Goal: Information Seeking & Learning: Learn about a topic

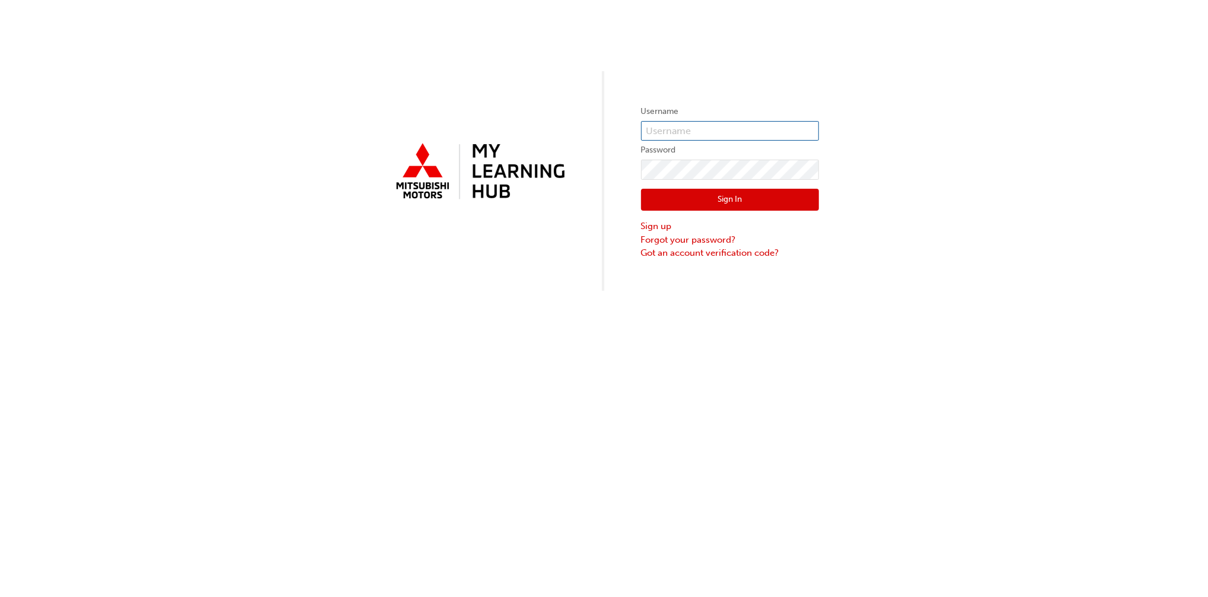
click at [682, 132] on input "text" at bounding box center [730, 131] width 178 height 20
type input "0005002696"
click at [737, 201] on button "Sign In" at bounding box center [730, 200] width 178 height 23
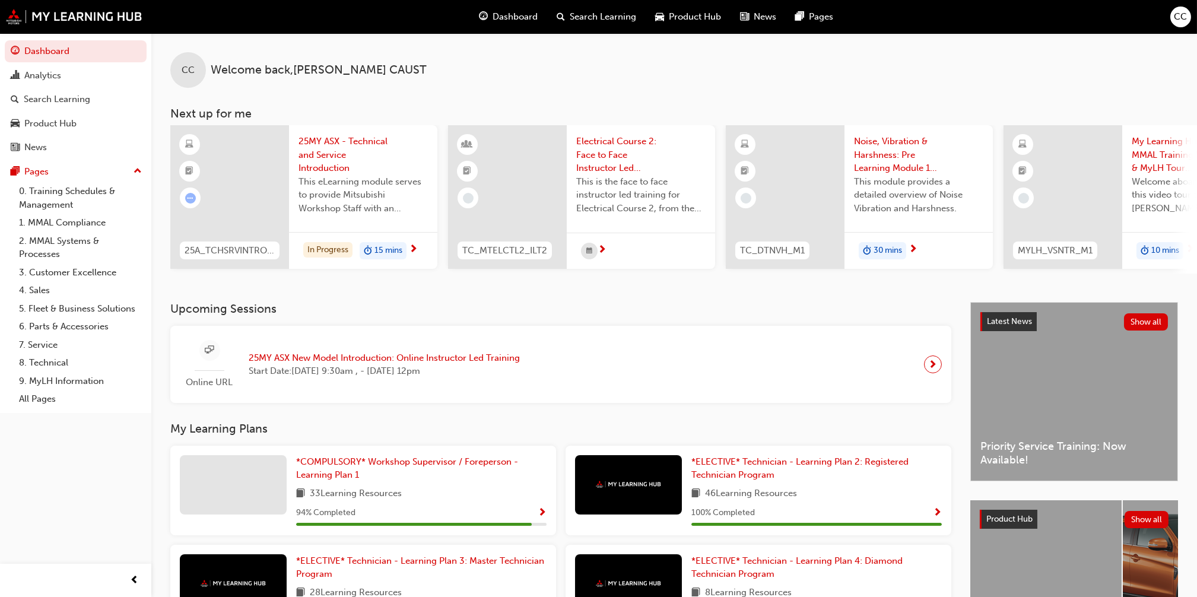
click at [389, 136] on span "25MY ASX - Technical and Service Introduction" at bounding box center [362, 155] width 129 height 40
drag, startPoint x: 0, startPoint y: 0, endPoint x: 603, endPoint y: 69, distance: 606.7
click at [593, 73] on div "CC Welcome back , [PERSON_NAME]" at bounding box center [673, 60] width 1045 height 55
click at [324, 160] on span "25MY ASX - Technical and Service Introduction" at bounding box center [362, 155] width 129 height 40
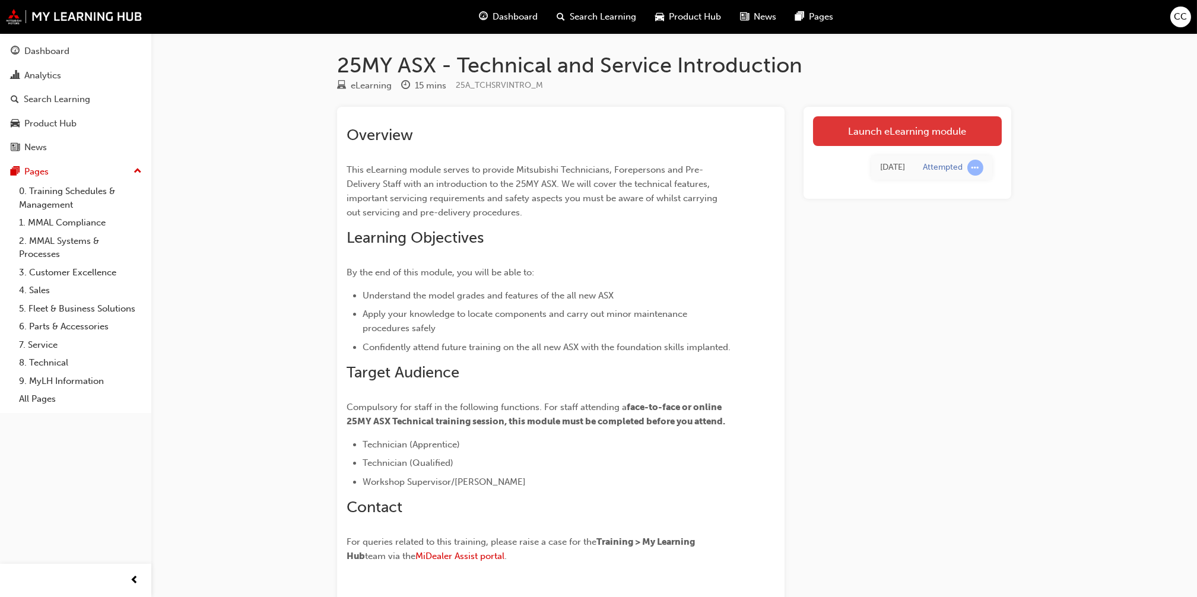
click at [914, 131] on link "Launch eLearning module" at bounding box center [907, 131] width 189 height 30
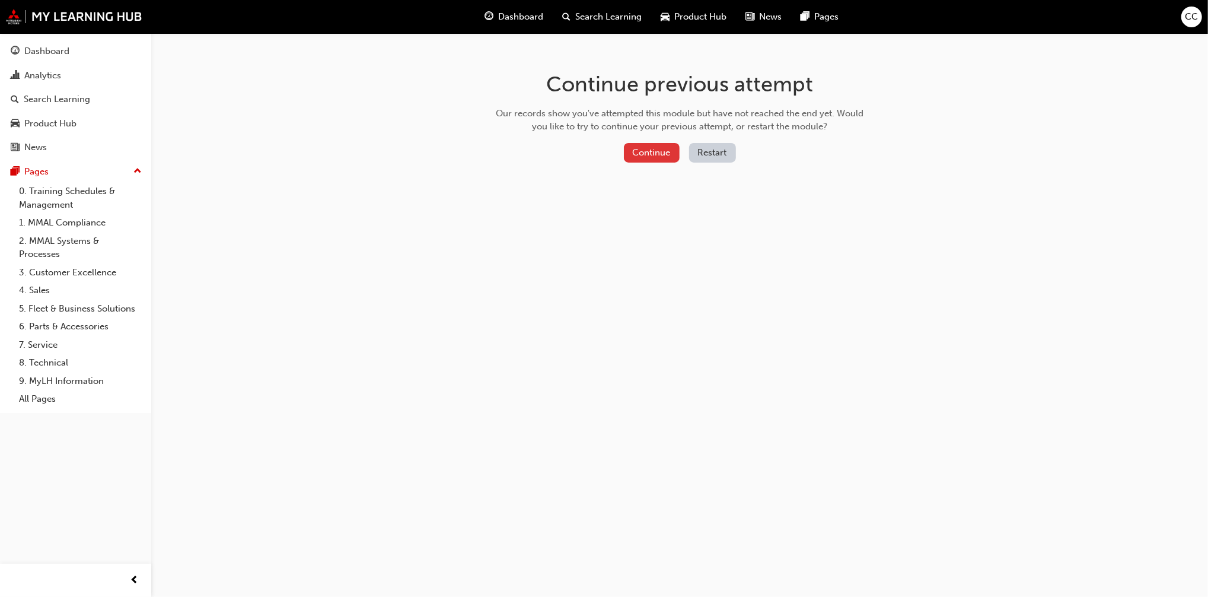
click at [653, 152] on button "Continue" at bounding box center [652, 153] width 56 height 20
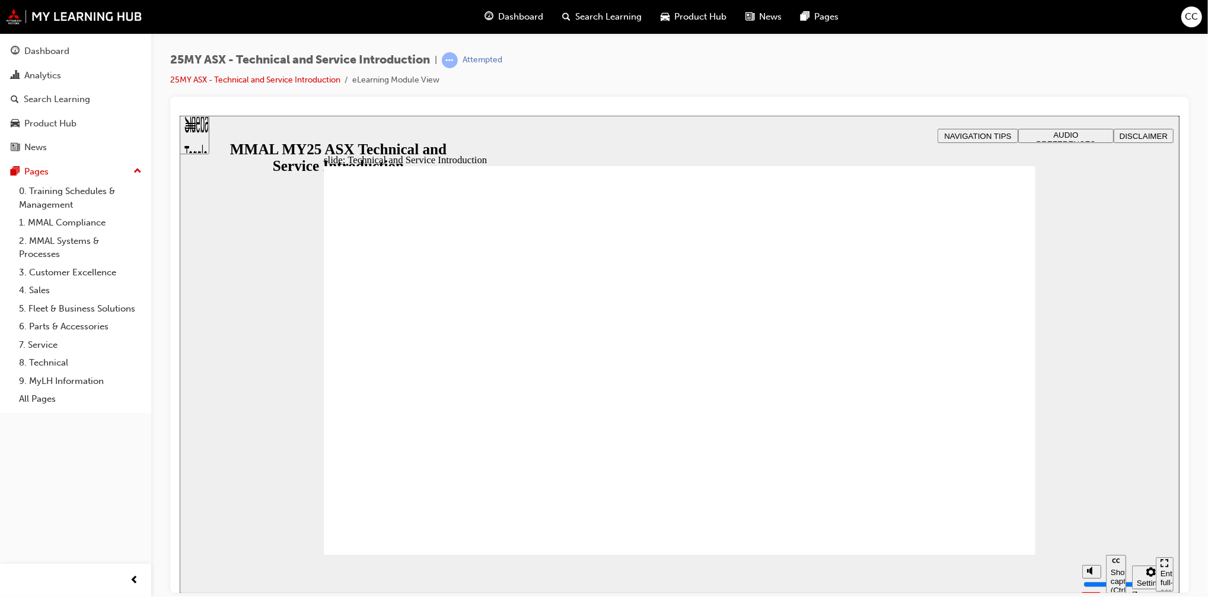
click at [1165, 571] on div "Enter full-screen (Ctrl+Alt+F)" at bounding box center [1164, 586] width 8 height 36
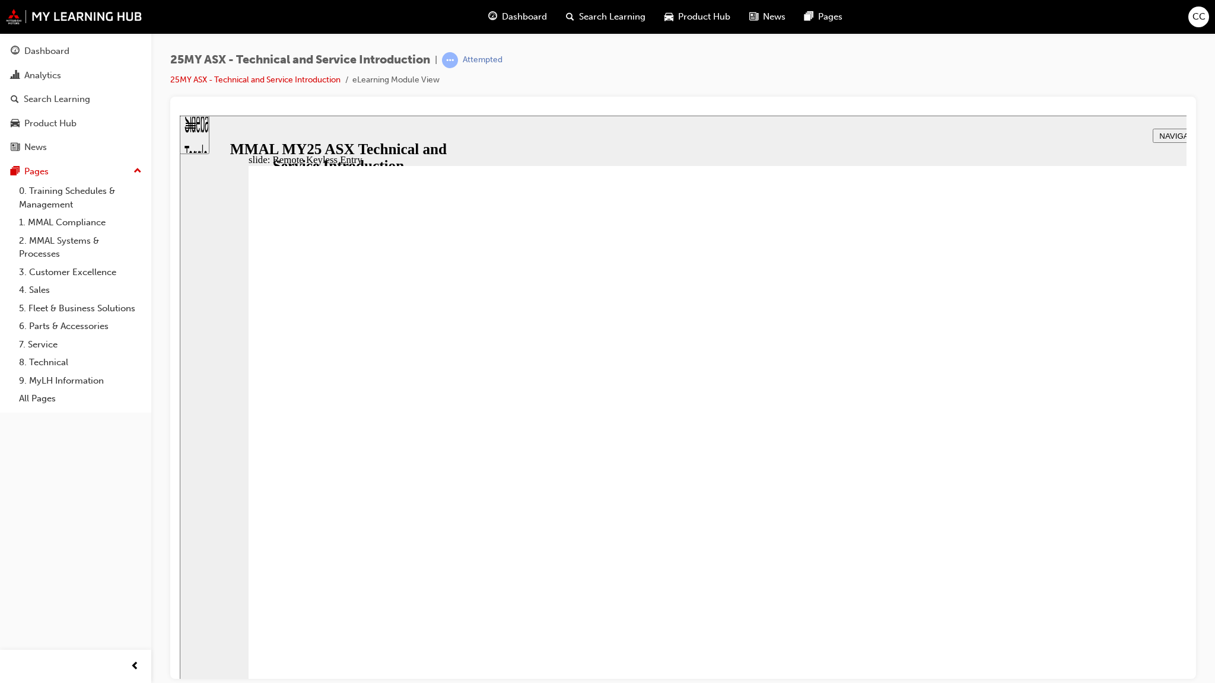
type input "21"
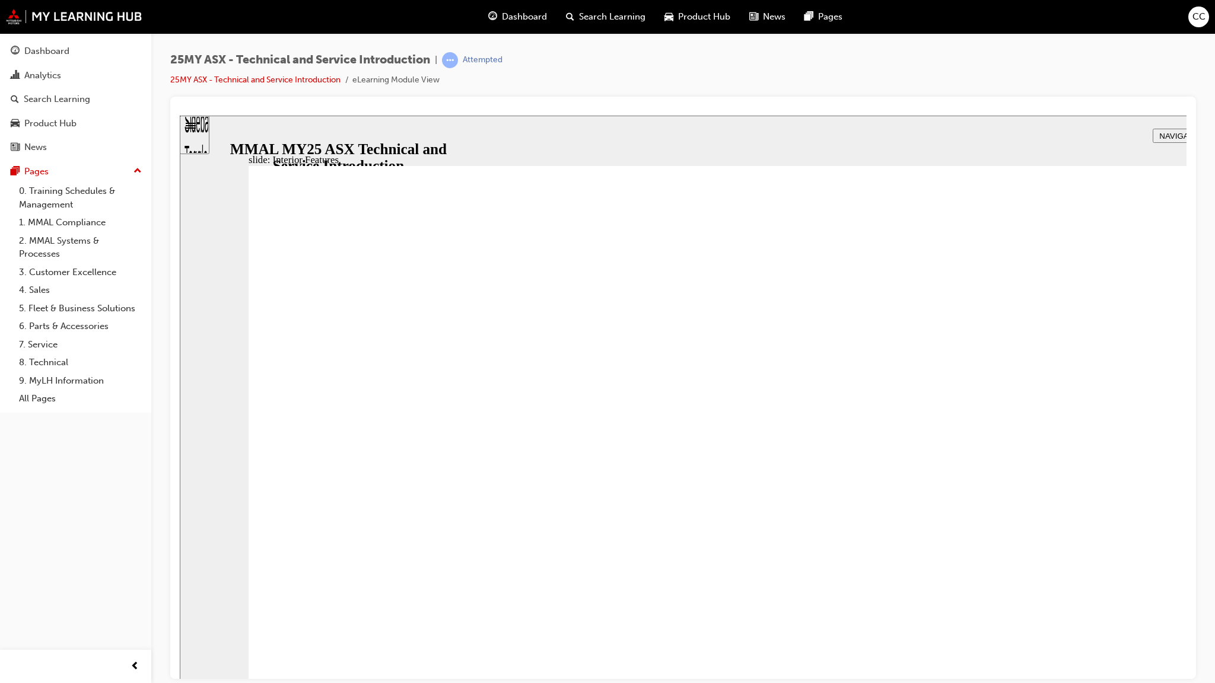
type input "17"
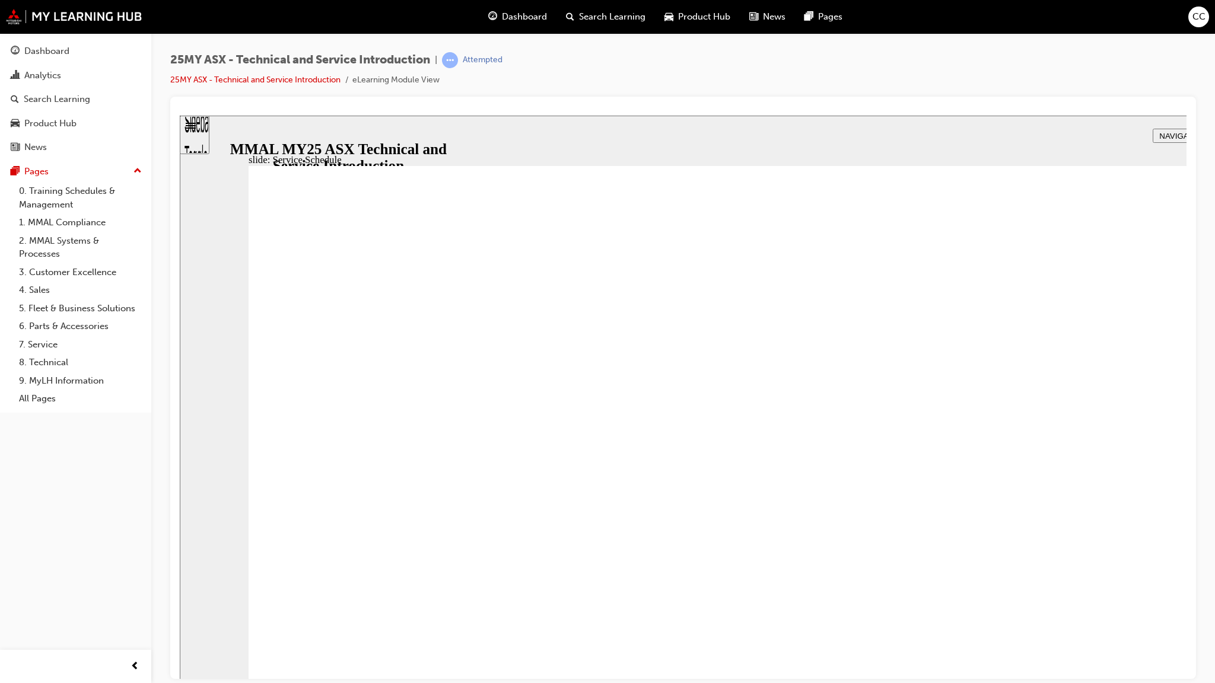
radio input "true"
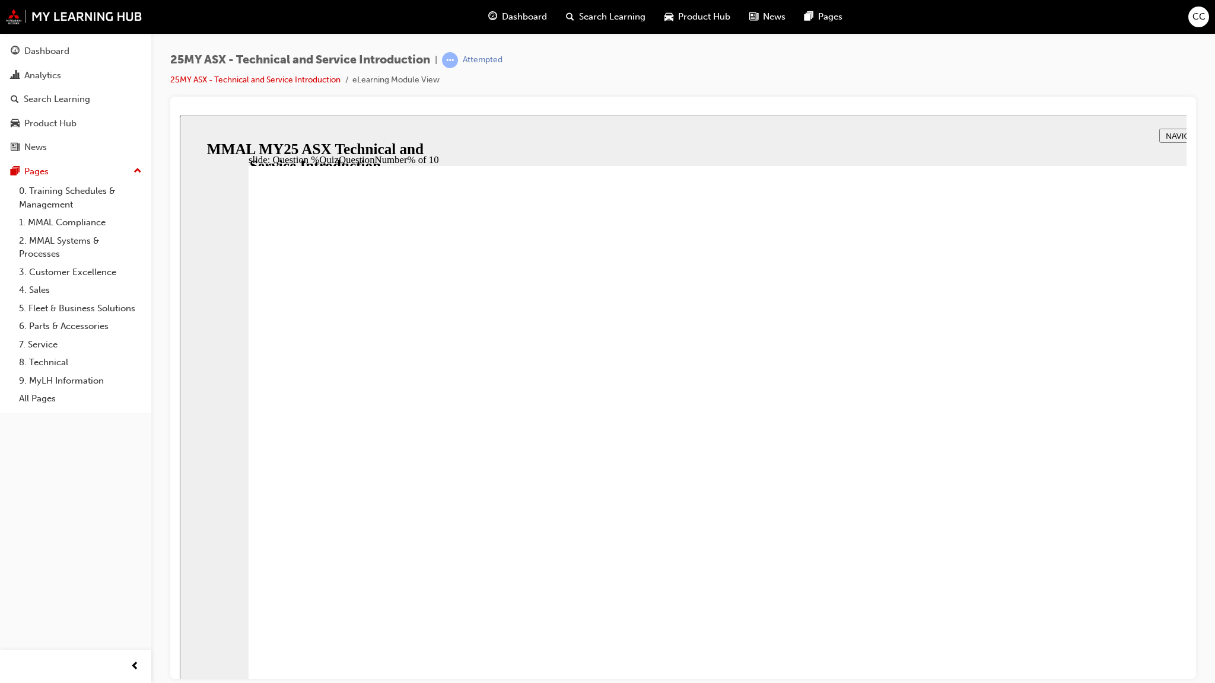
radio input "true"
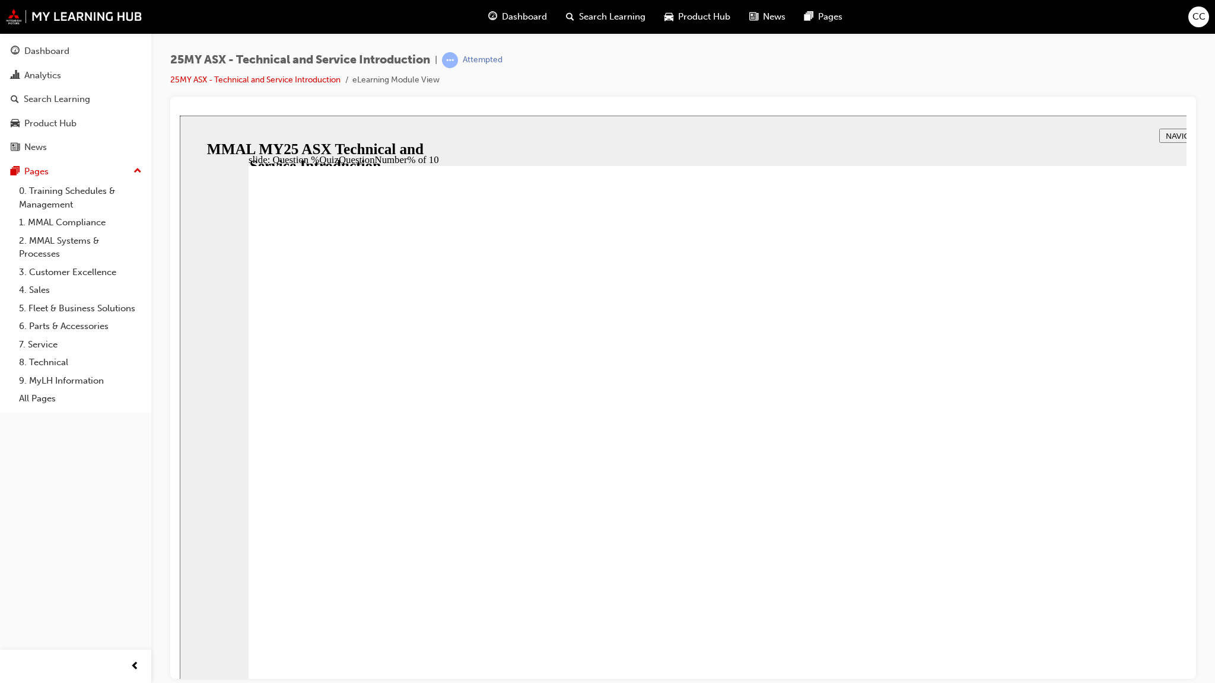
radio input "true"
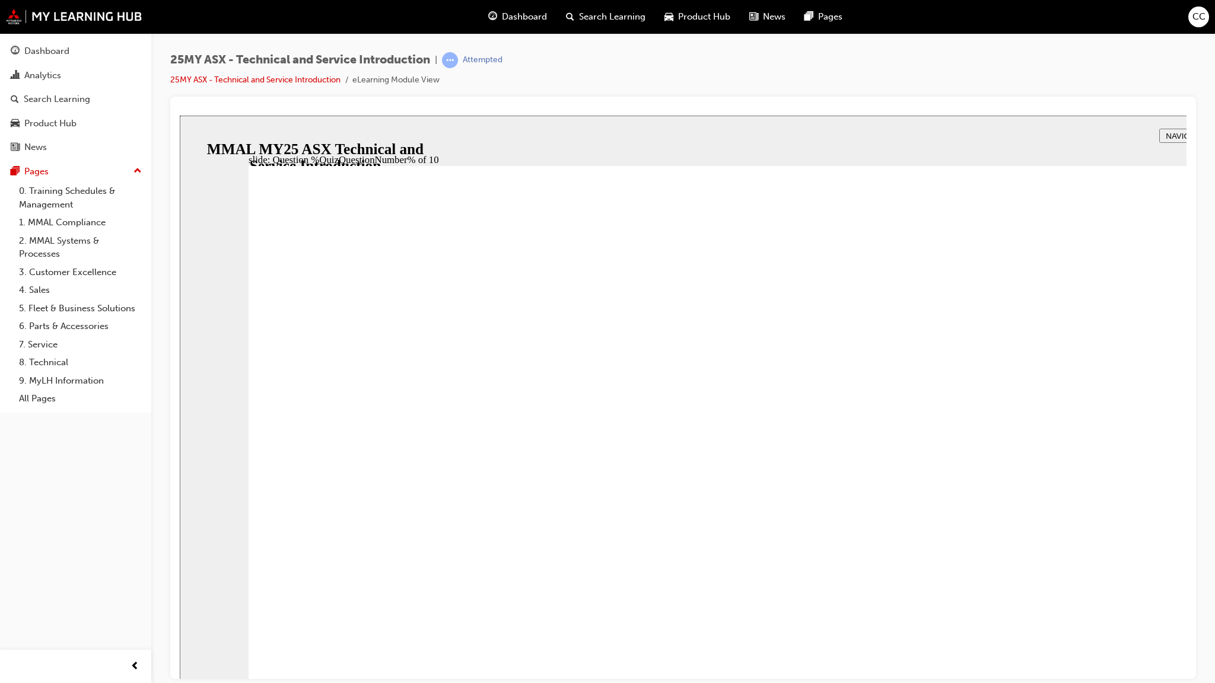
radio input "true"
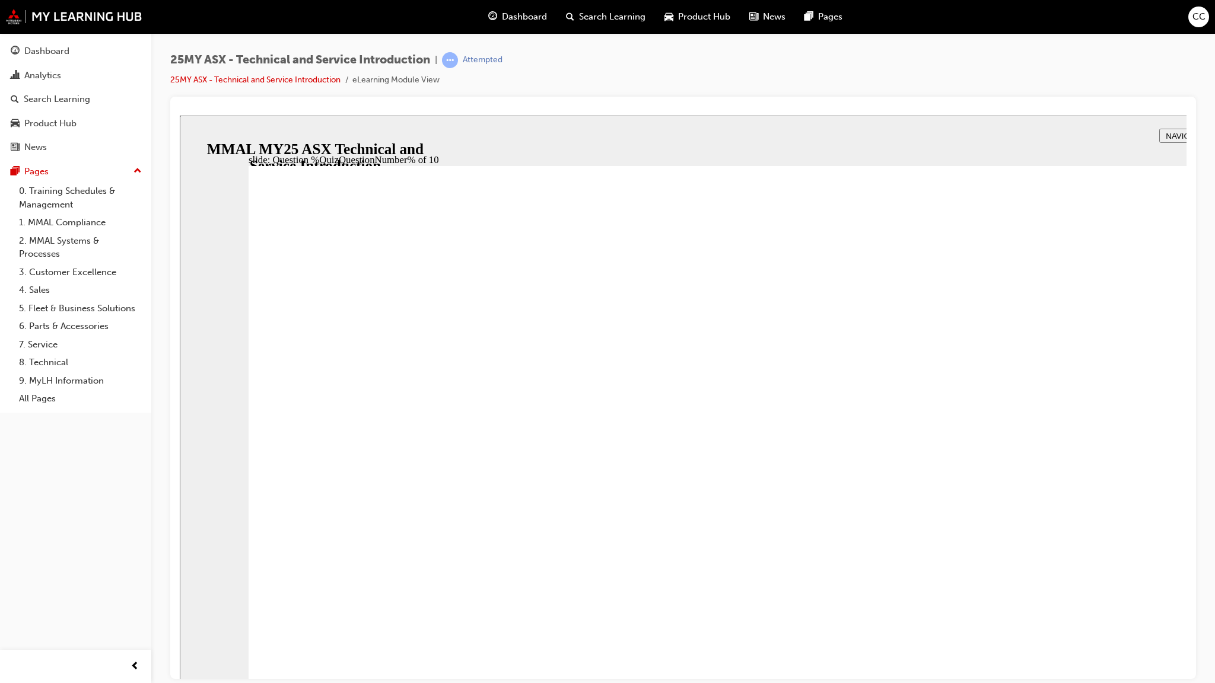
radio input "true"
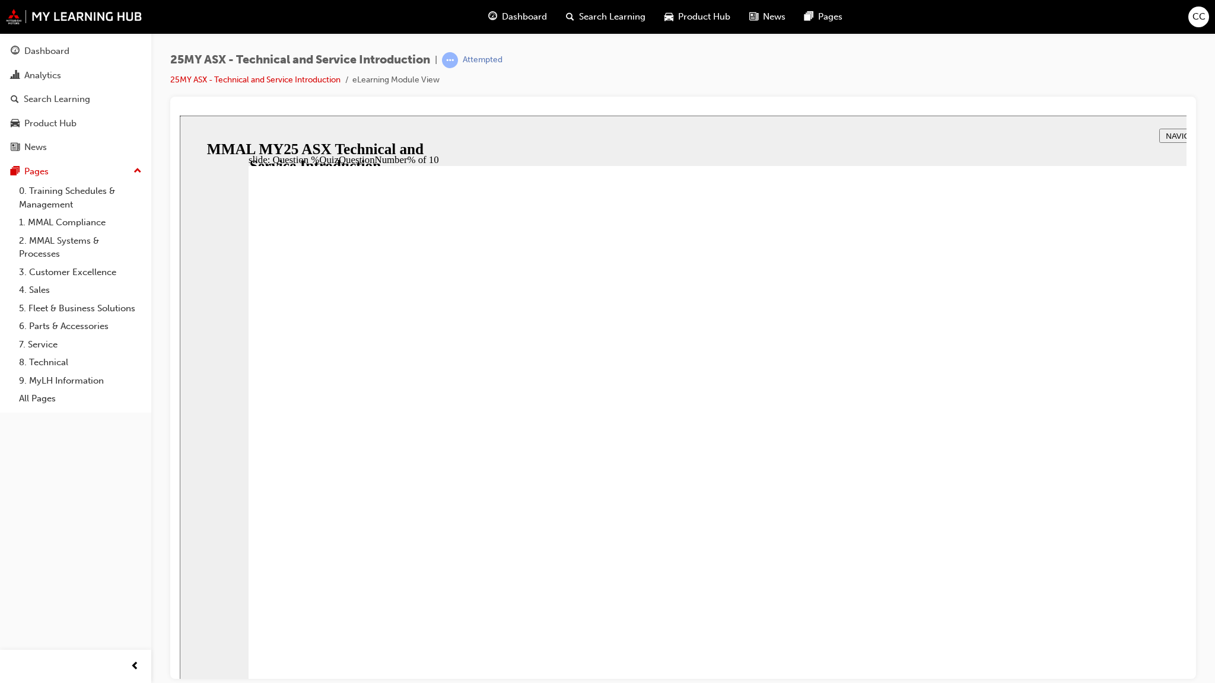
radio input "true"
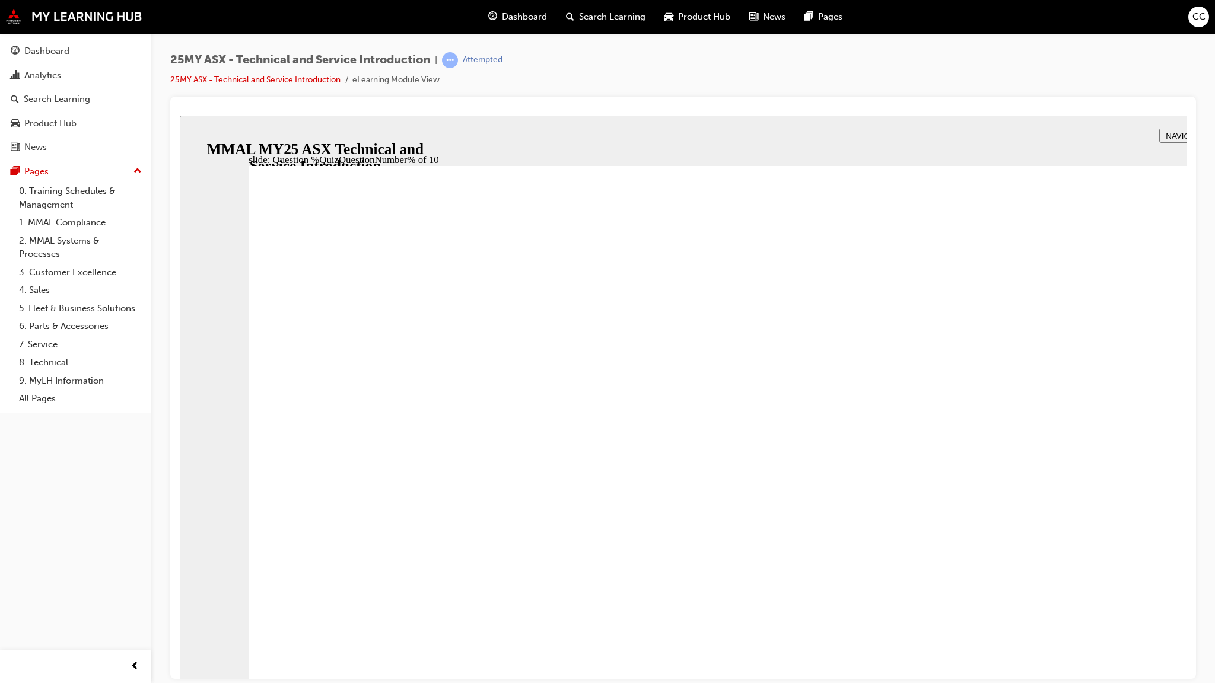
radio input "true"
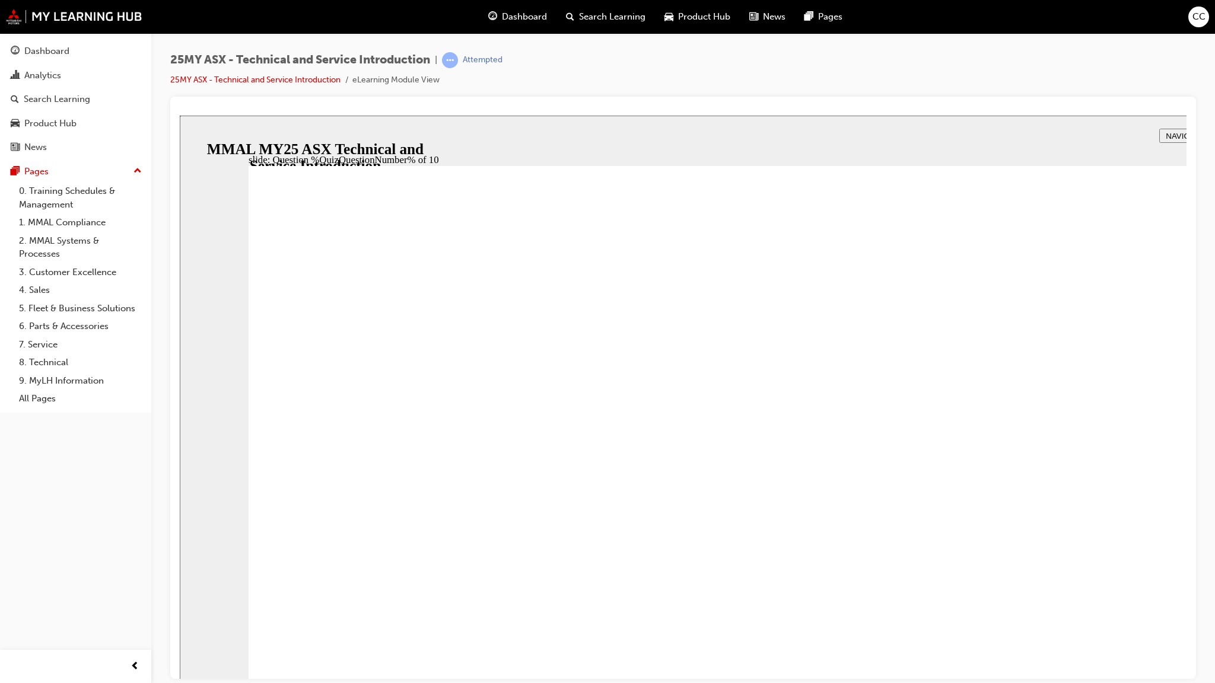
radio input "true"
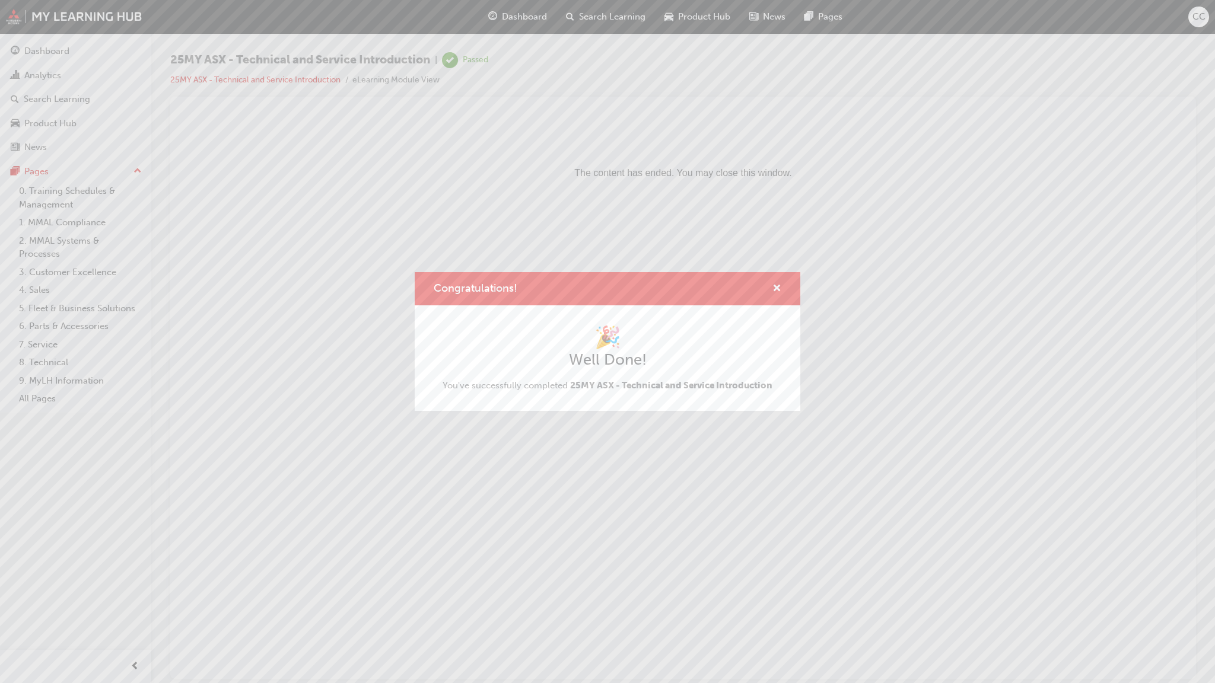
click at [861, 187] on html "The content has ended. You may close this window." at bounding box center [683, 151] width 1007 height 72
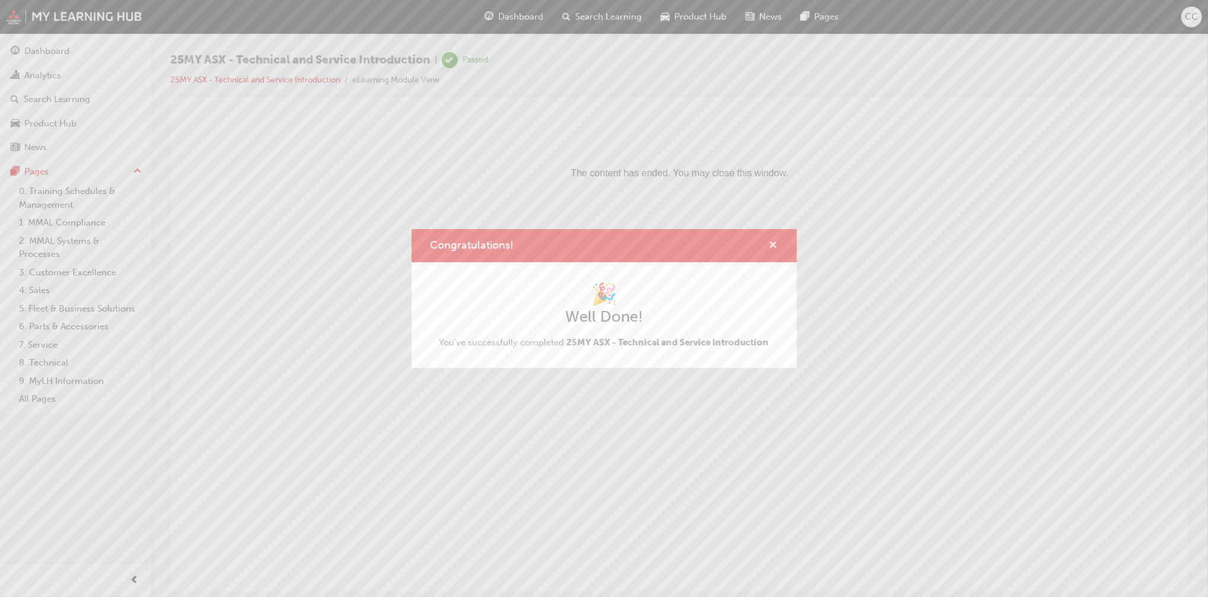
click at [774, 248] on span "cross-icon" at bounding box center [773, 246] width 9 height 11
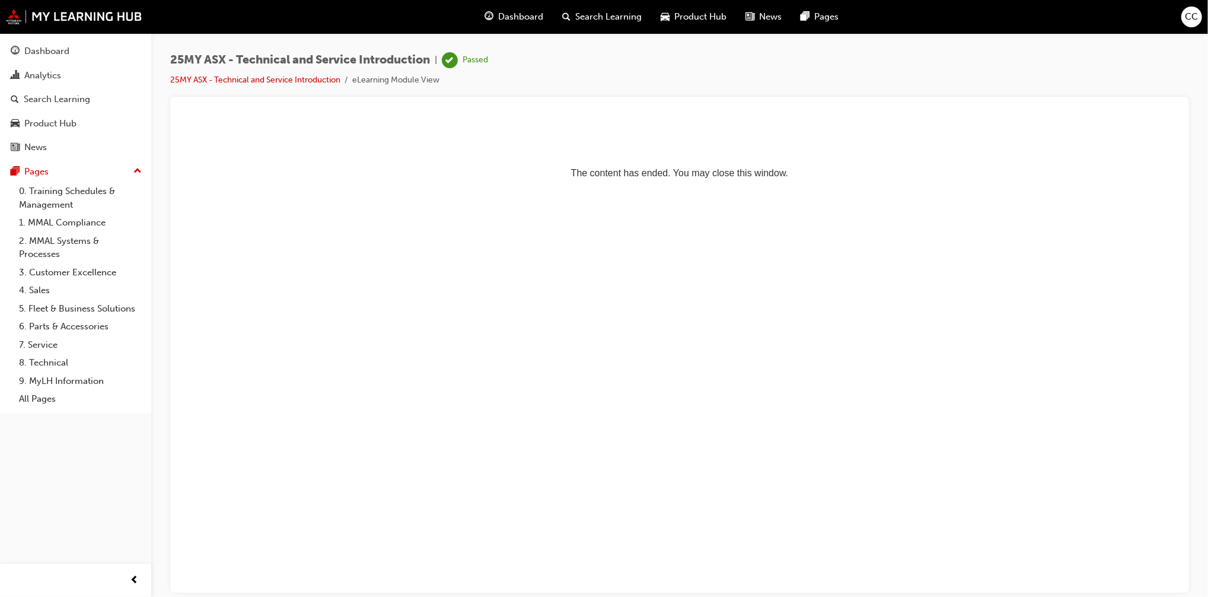
click at [1191, 17] on span "CC" at bounding box center [1192, 17] width 13 height 14
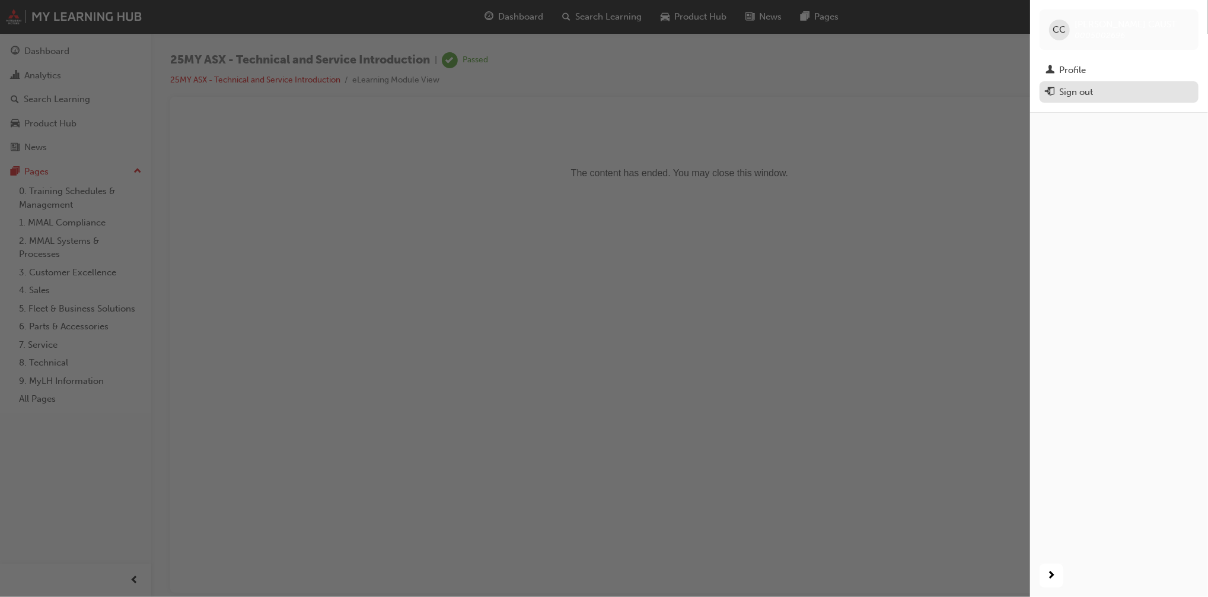
click at [1079, 91] on div "Sign out" at bounding box center [1077, 92] width 34 height 14
